Goal: Feedback & Contribution: Leave review/rating

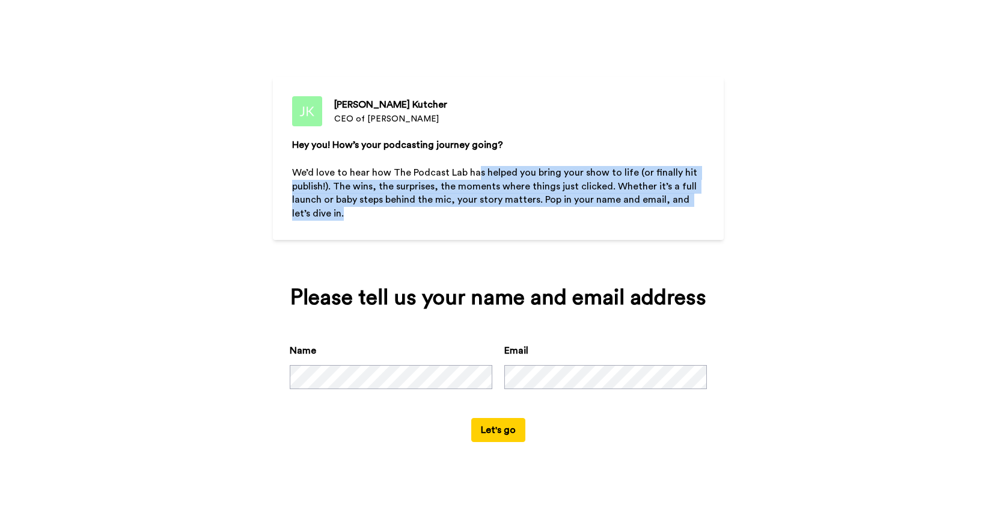
drag, startPoint x: 474, startPoint y: 179, endPoint x: 514, endPoint y: 239, distance: 72.5
click at [514, 240] on div "Hey you! How’s your podcasting journey going? ﻿ We’d love to hear how The Podca…" at bounding box center [498, 200] width 412 height 124
click at [539, 215] on p "We’d love to hear how The Podcast Lab has helped you bring your show to life (o…" at bounding box center [498, 193] width 412 height 55
drag, startPoint x: 539, startPoint y: 215, endPoint x: 513, endPoint y: 162, distance: 59.1
click at [513, 162] on div "Hey you! How’s your podcasting journey going? ﻿ We’d love to hear how The Podca…" at bounding box center [498, 200] width 412 height 124
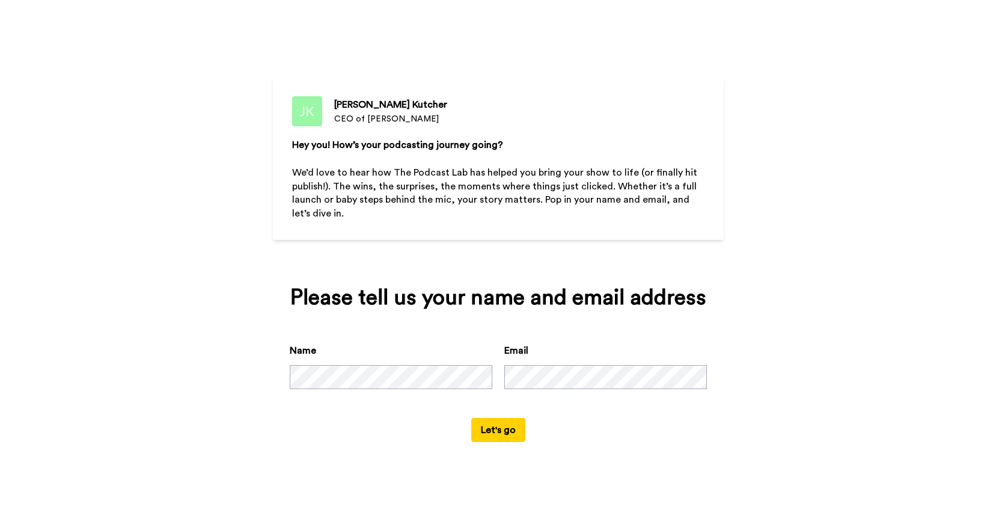
click at [513, 162] on p "﻿" at bounding box center [498, 159] width 412 height 14
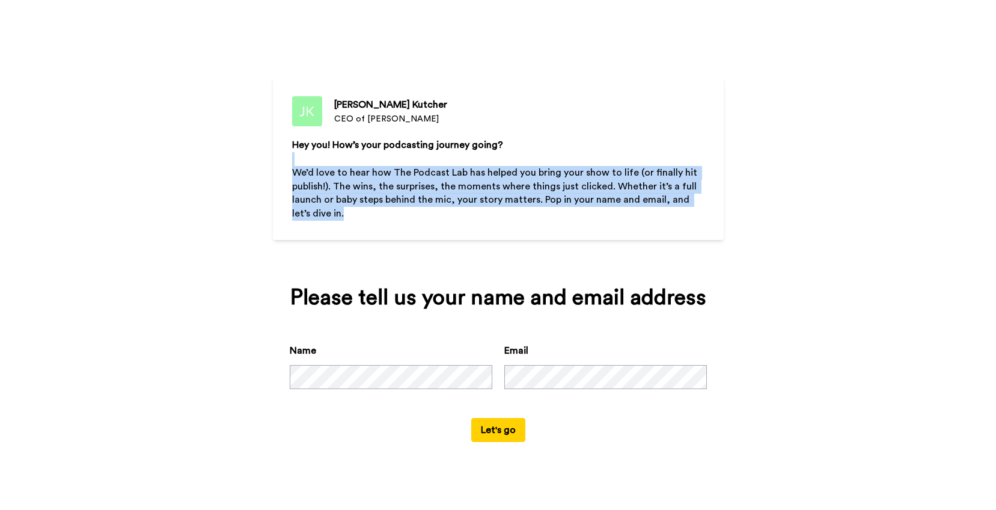
drag, startPoint x: 458, startPoint y: 164, endPoint x: 462, endPoint y: 227, distance: 63.3
click at [462, 228] on div "Hey you! How’s your podcasting journey going? ﻿ We’d love to hear how The Podca…" at bounding box center [498, 200] width 412 height 124
click at [462, 227] on div "Hey you! How’s your podcasting journey going? ﻿ We’d love to hear how The Podca…" at bounding box center [498, 200] width 412 height 124
drag, startPoint x: 461, startPoint y: 221, endPoint x: 438, endPoint y: 167, distance: 58.7
click at [438, 167] on div "Hey you! How’s your podcasting journey going? ﻿ We’d love to hear how The Podca…" at bounding box center [498, 200] width 412 height 124
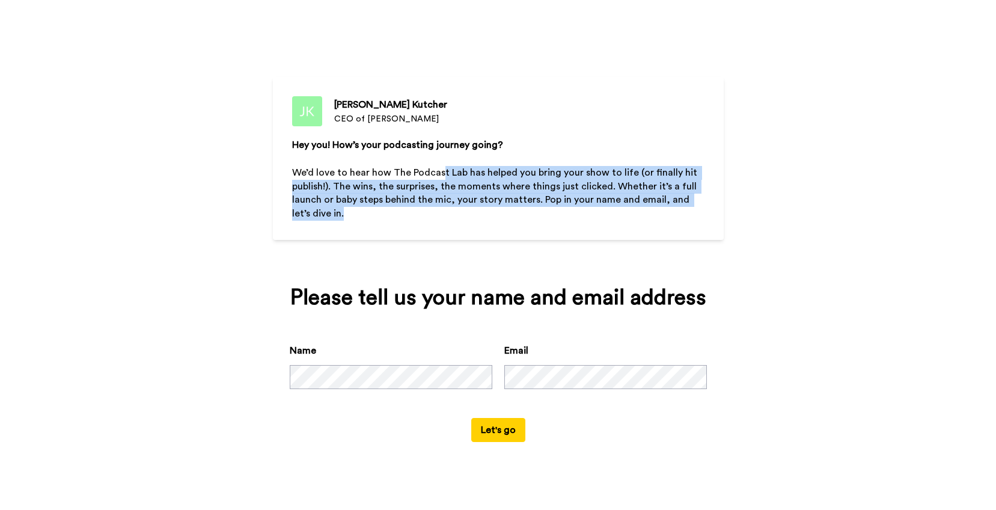
click at [438, 168] on span "We’d love to hear how The Podcast Lab has helped you bring your show to life (o…" at bounding box center [496, 193] width 408 height 51
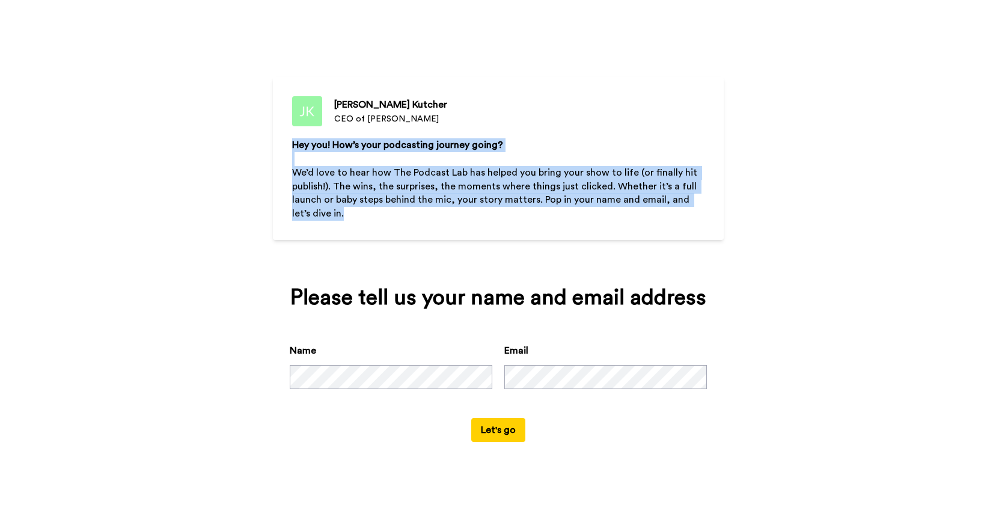
drag, startPoint x: 420, startPoint y: 129, endPoint x: 421, endPoint y: 215, distance: 86.0
click at [421, 215] on div "[PERSON_NAME] CEO of [PERSON_NAME] Hey you! How’s your podcasting journey going…" at bounding box center [498, 158] width 451 height 163
click at [421, 215] on p "We’d love to hear how The Podcast Lab has helped you bring your show to life (o…" at bounding box center [498, 193] width 412 height 55
